Goal: Information Seeking & Learning: Compare options

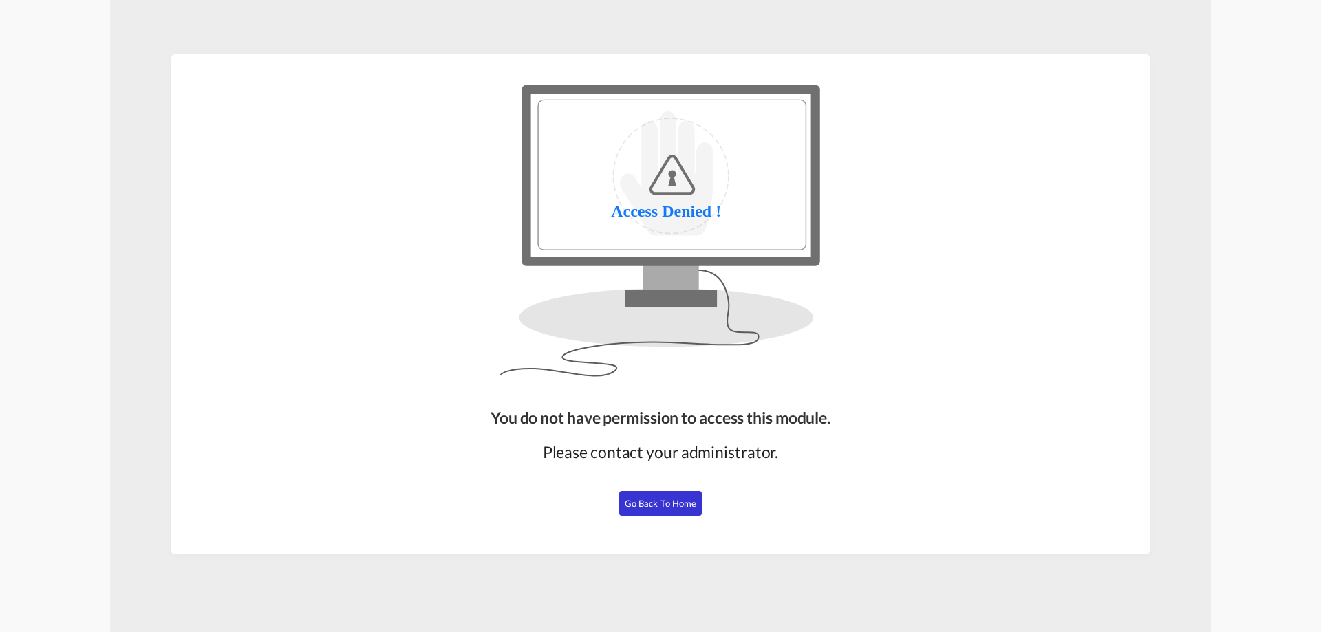
click at [664, 504] on span "Go Back to Home" at bounding box center [661, 503] width 72 height 11
